Goal: Information Seeking & Learning: Learn about a topic

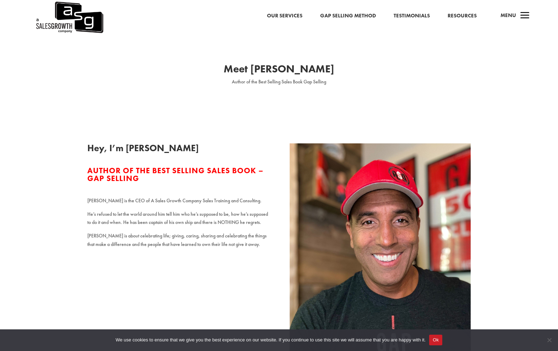
scroll to position [1, 0]
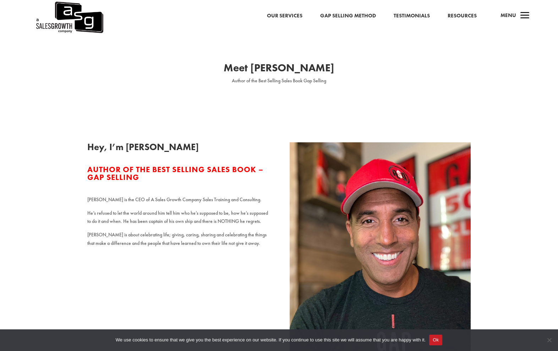
click at [452, 16] on link "Resources" at bounding box center [462, 14] width 29 height 9
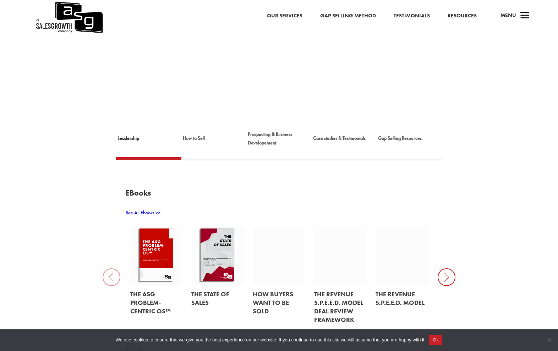
scroll to position [100, 0]
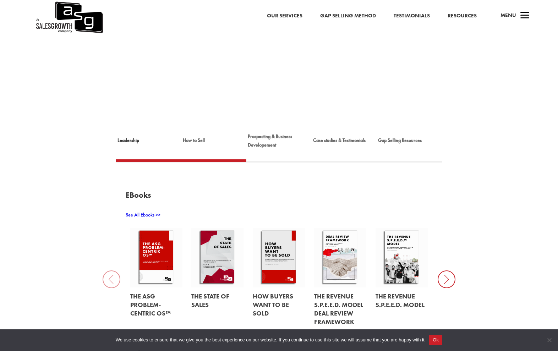
click at [203, 142] on link "How to Sell" at bounding box center [214, 145] width 65 height 28
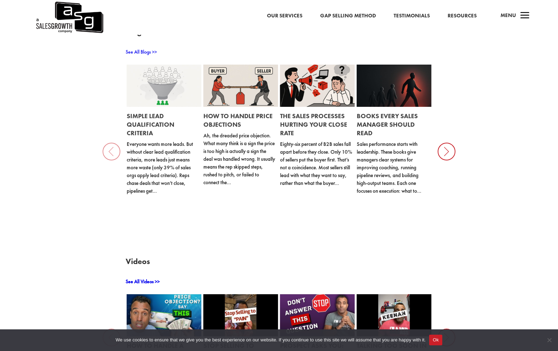
scroll to position [575, 0]
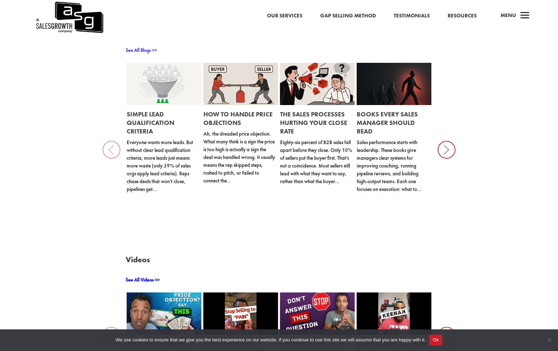
click at [171, 125] on link "Simple Lead Qualification Criteria" at bounding box center [151, 122] width 48 height 25
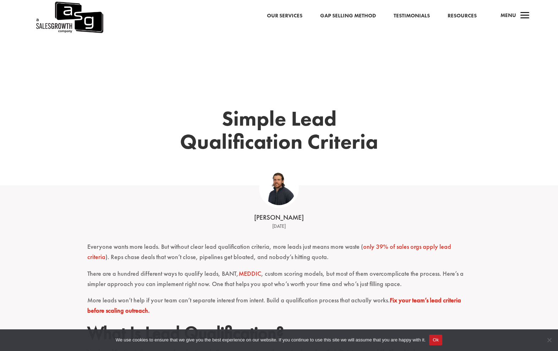
click at [335, 15] on link "Gap Selling Method" at bounding box center [348, 15] width 56 height 9
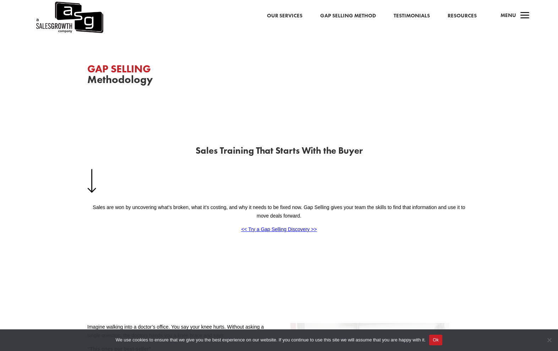
click at [460, 14] on link "Resources" at bounding box center [462, 15] width 29 height 9
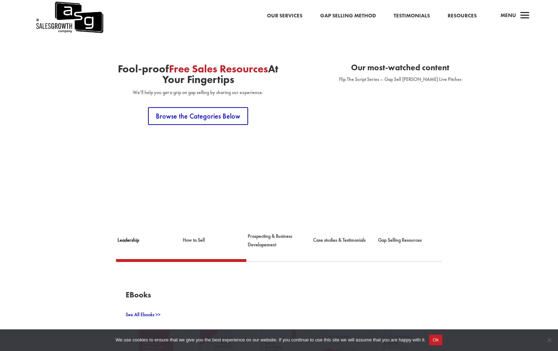
click at [205, 238] on link "How to Sell" at bounding box center [214, 245] width 65 height 28
click at [265, 239] on link "Prospecting & Business Developement" at bounding box center [279, 245] width 65 height 29
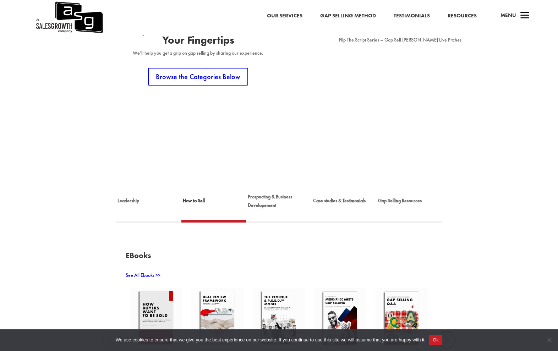
scroll to position [27, 0]
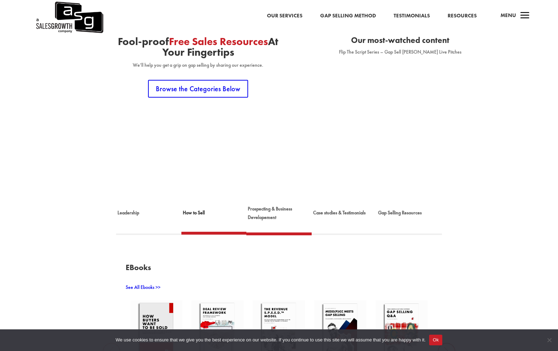
click at [264, 212] on link "Prospecting & Business Developement" at bounding box center [279, 218] width 65 height 29
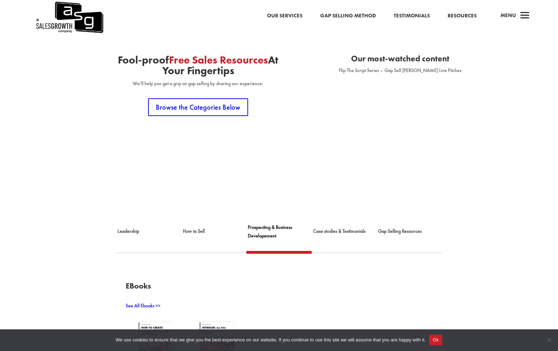
scroll to position [7, 0]
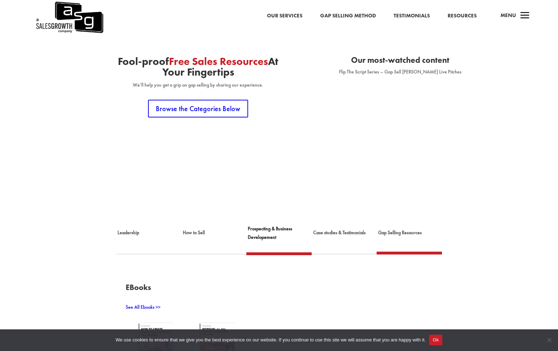
click at [393, 234] on link "Gap Selling Resources" at bounding box center [409, 237] width 65 height 28
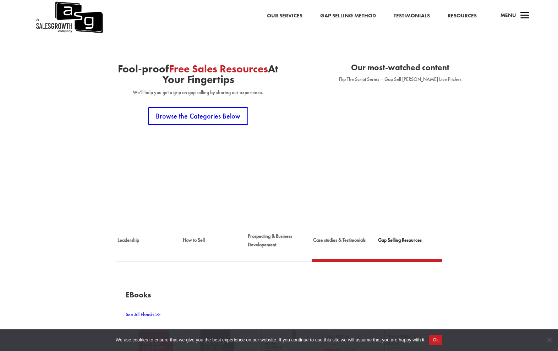
scroll to position [0, 0]
